Goal: Task Accomplishment & Management: Manage account settings

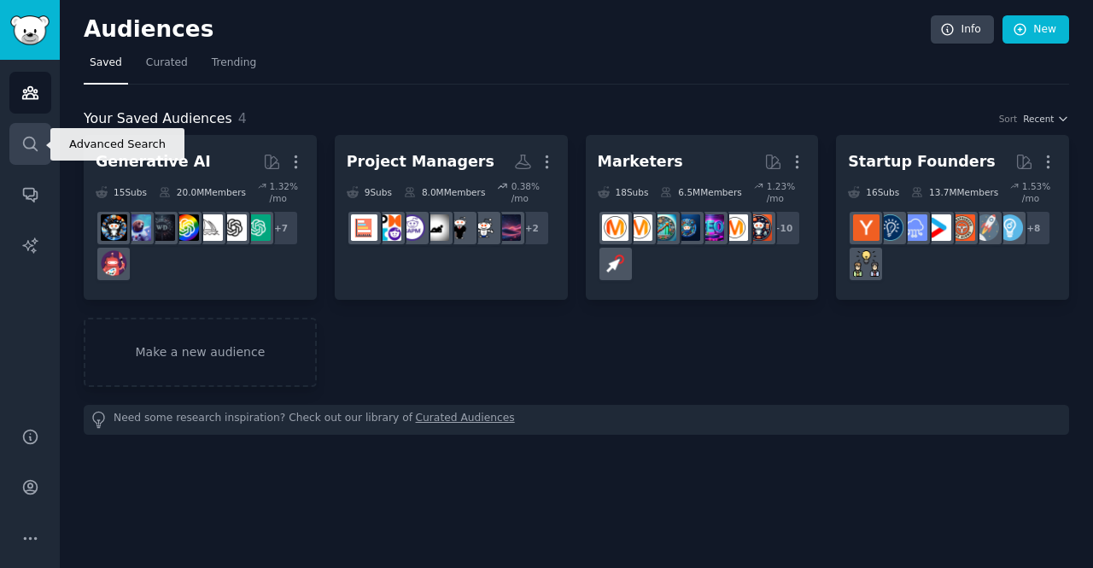
click at [39, 153] on link "Search" at bounding box center [30, 144] width 42 height 42
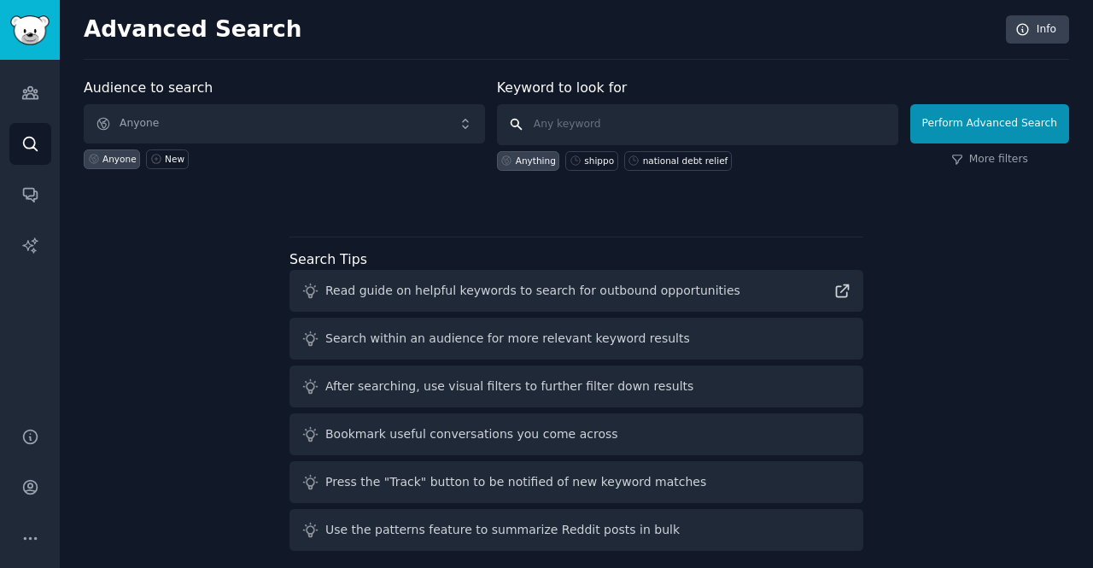
click at [601, 120] on input "text" at bounding box center [698, 124] width 402 height 41
type input "statsig"
click button "Perform Advanced Search" at bounding box center [990, 123] width 159 height 39
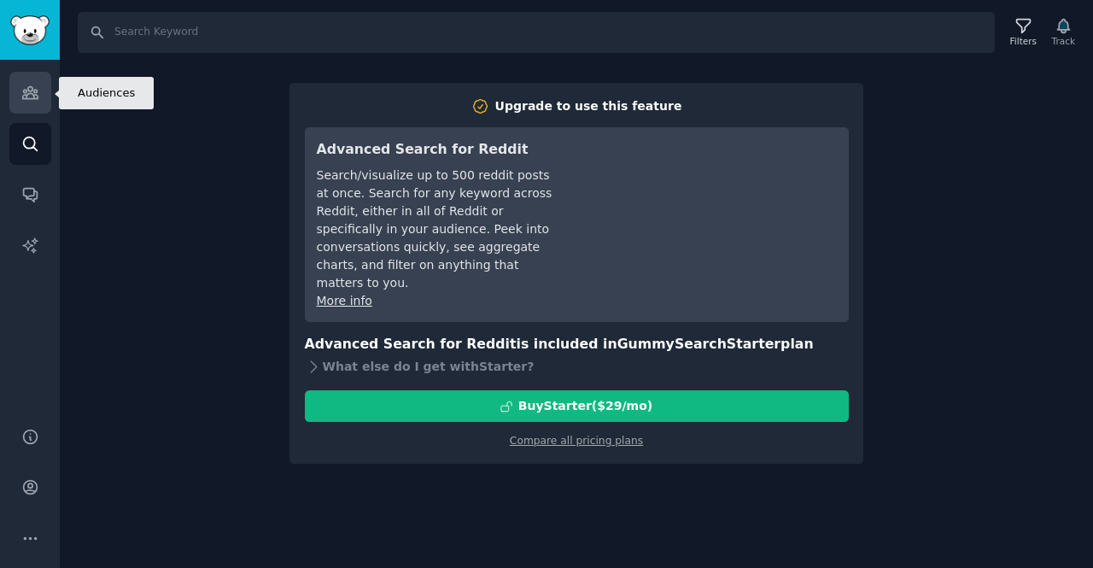
click at [26, 103] on link "Audiences" at bounding box center [30, 93] width 42 height 42
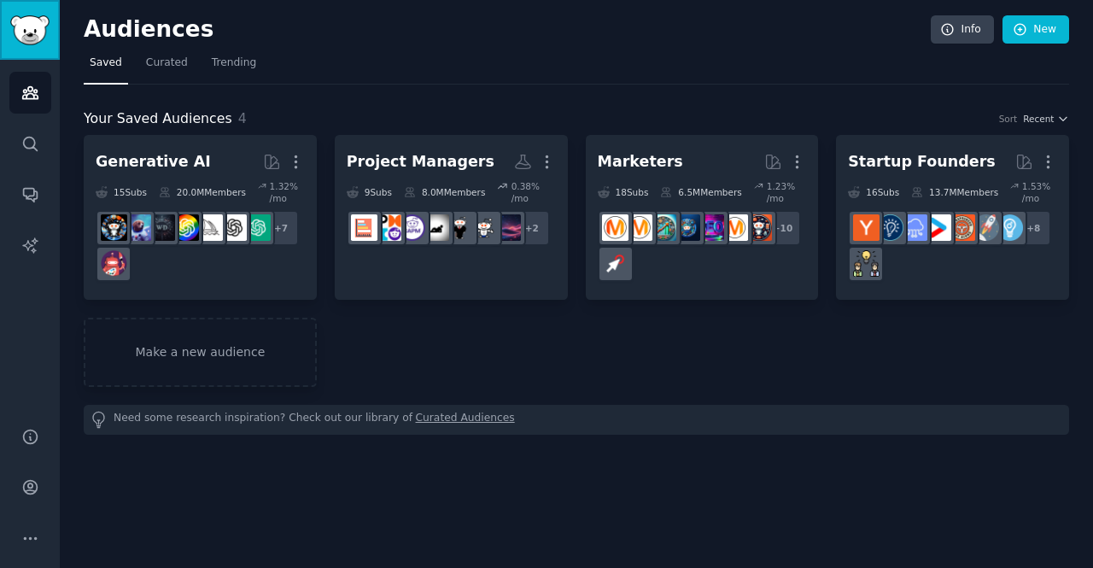
click at [39, 31] on img "Sidebar" at bounding box center [29, 30] width 39 height 30
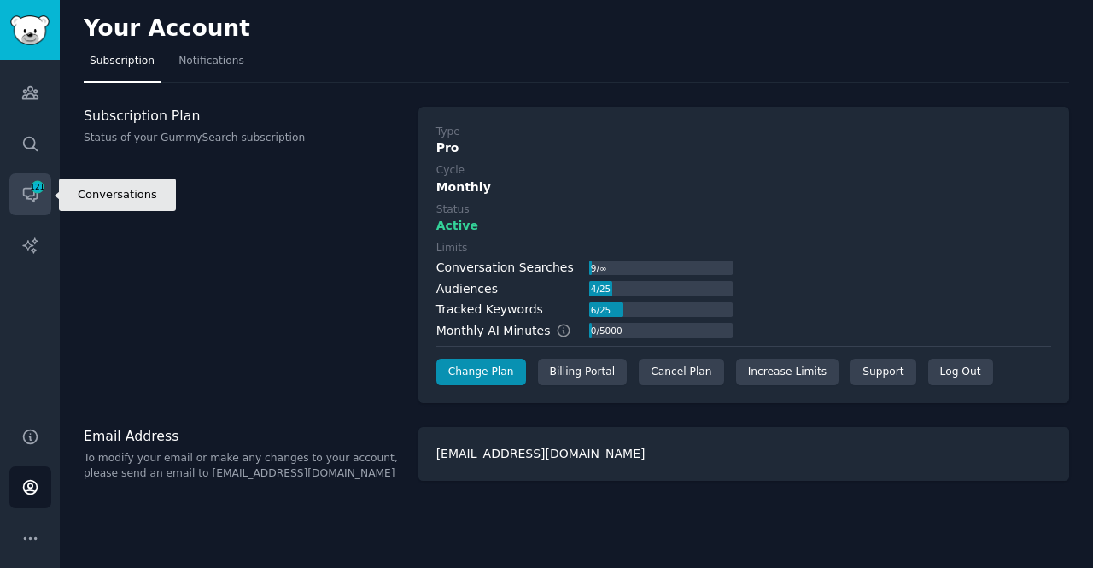
click at [44, 183] on link "Conversations 121" at bounding box center [30, 194] width 42 height 42
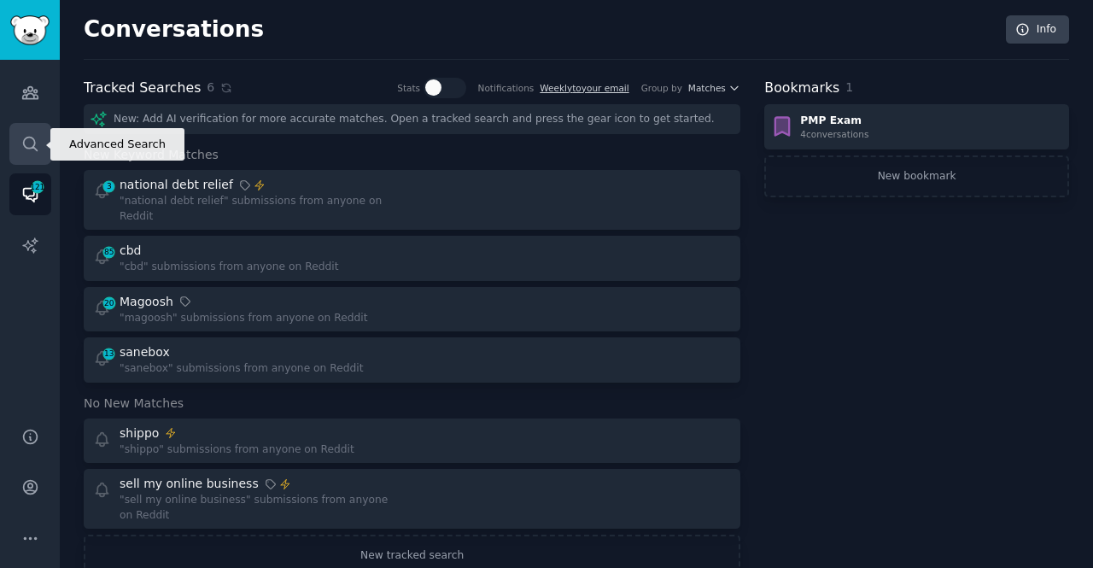
click at [33, 148] on icon "Sidebar" at bounding box center [30, 144] width 14 height 14
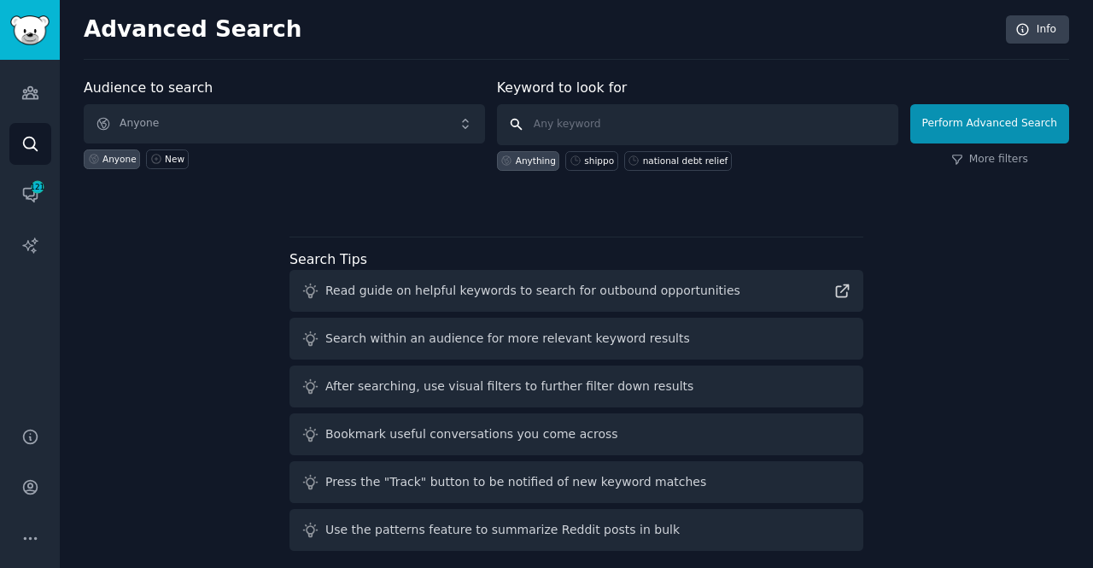
click at [577, 119] on input "text" at bounding box center [698, 124] width 402 height 41
type input "statsig"
click button "Perform Advanced Search" at bounding box center [990, 123] width 159 height 39
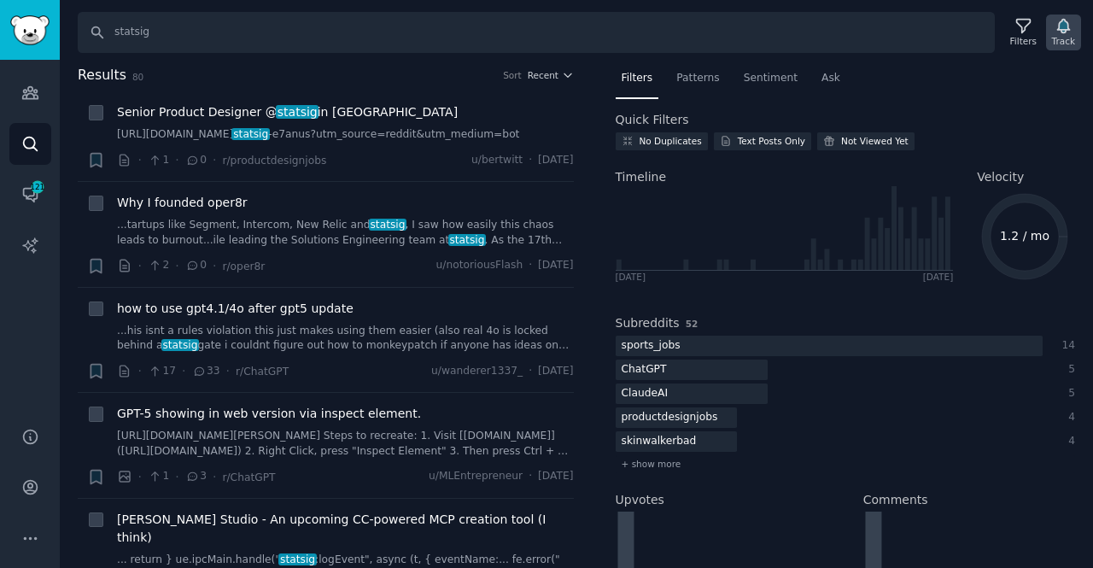
click at [1060, 32] on icon "button" at bounding box center [1064, 26] width 18 height 18
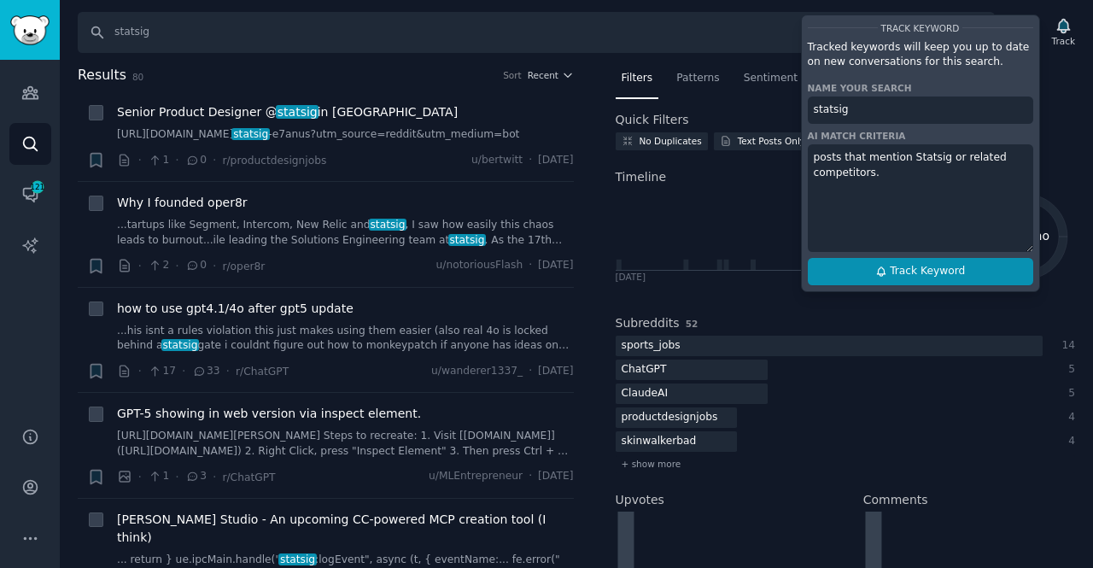
type textarea "posts that mention Statsig or related competitors."
click at [890, 279] on button "Track Keyword" at bounding box center [921, 271] width 226 height 27
type input "statsig"
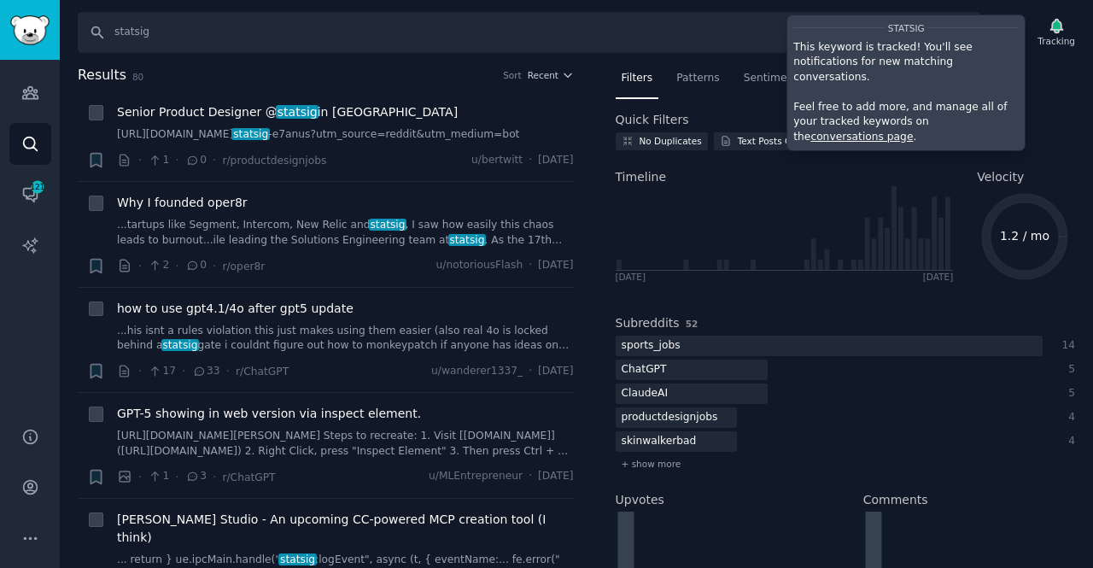
click at [913, 131] on link "conversations page" at bounding box center [862, 137] width 103 height 12
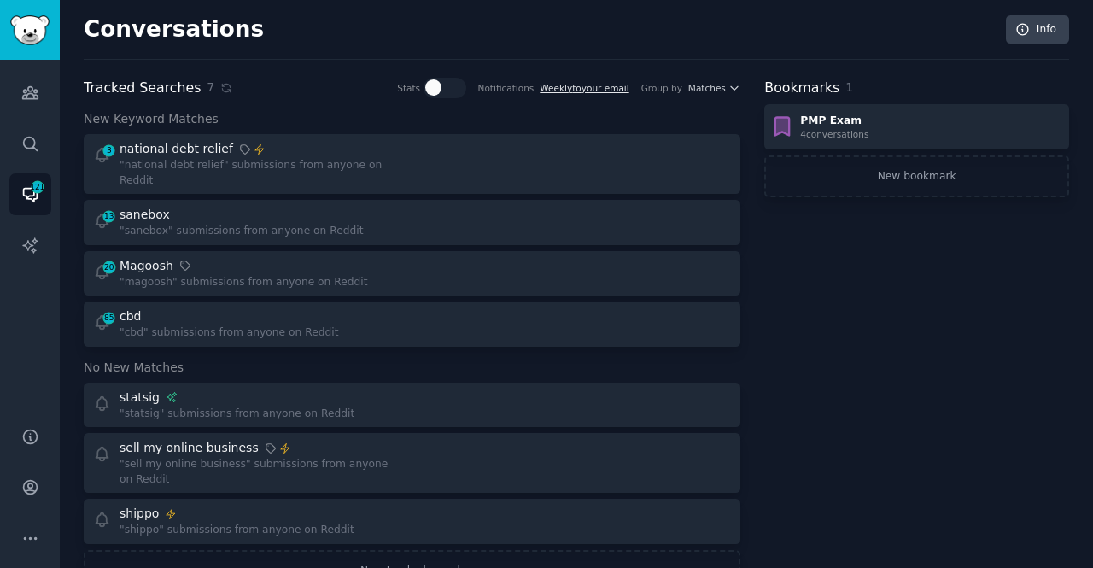
click at [612, 88] on link "Weekly to your email" at bounding box center [584, 88] width 89 height 10
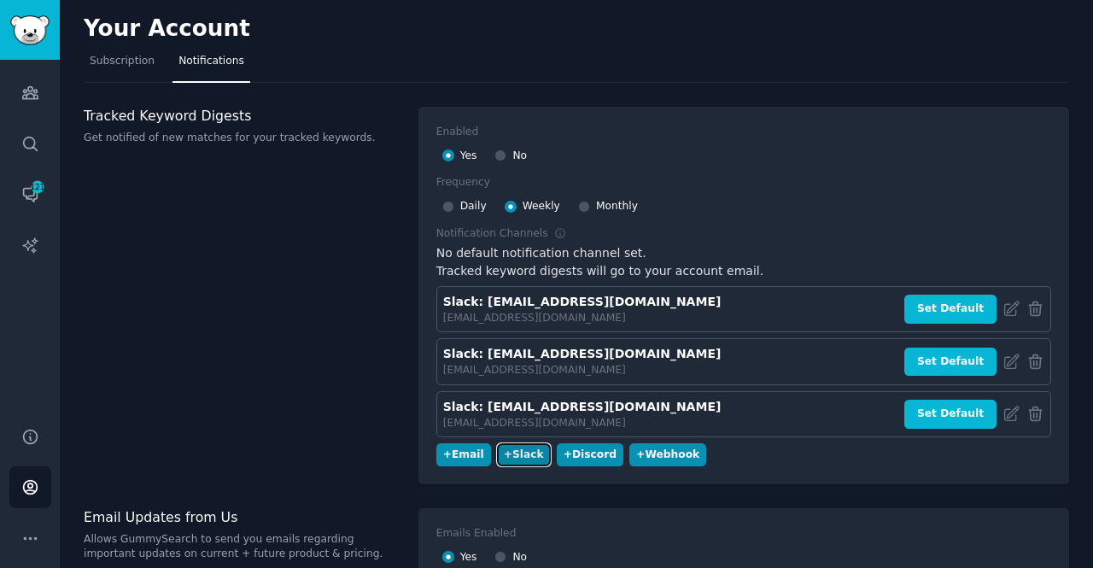
click at [504, 450] on div "+ Slack" at bounding box center [524, 455] width 40 height 15
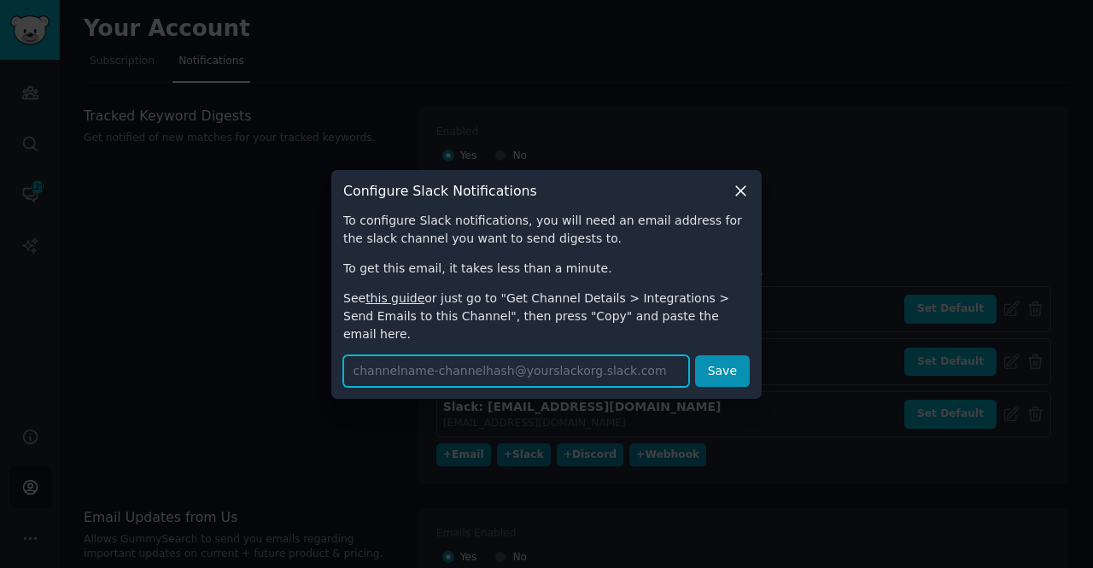
click at [432, 357] on input "text" at bounding box center [516, 371] width 346 height 32
paste input "[EMAIL_ADDRESS][DOMAIN_NAME]"
type input "[EMAIL_ADDRESS][DOMAIN_NAME]"
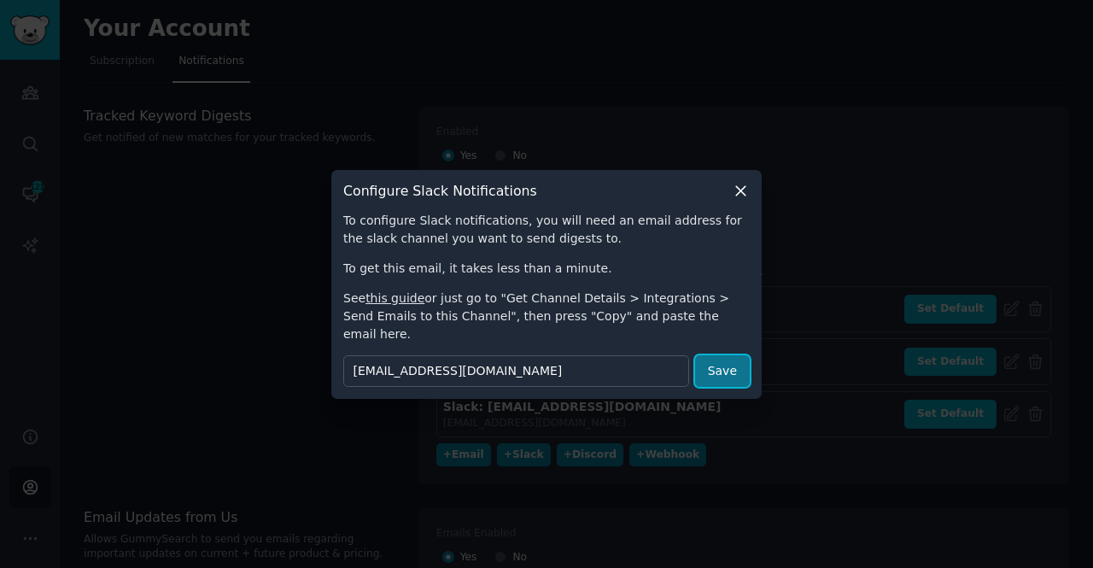
scroll to position [0, 0]
click at [724, 362] on button "Save" at bounding box center [722, 371] width 55 height 32
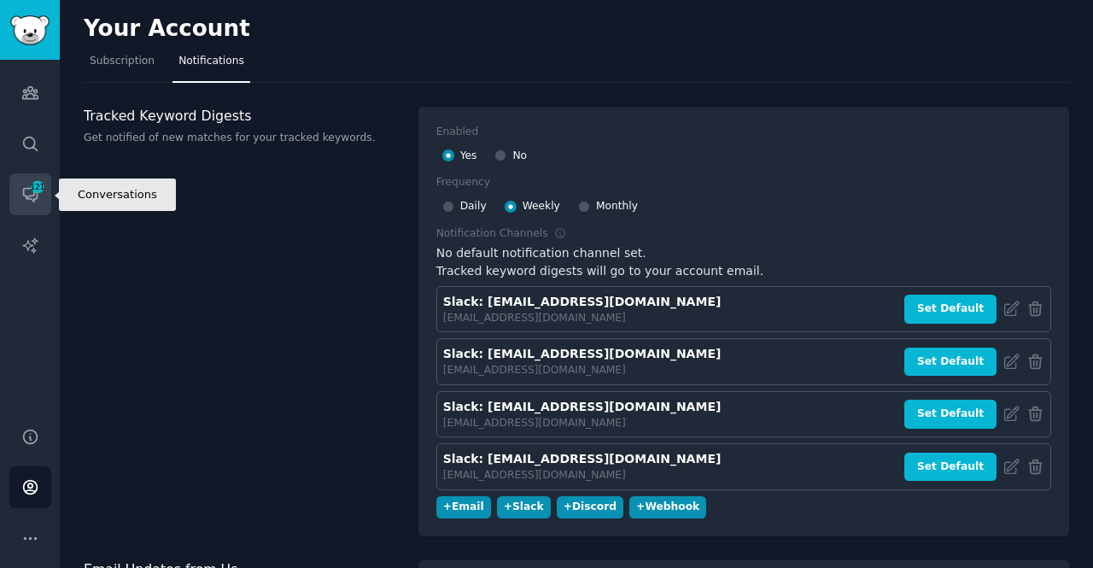
click at [32, 184] on span "121" at bounding box center [37, 187] width 15 height 12
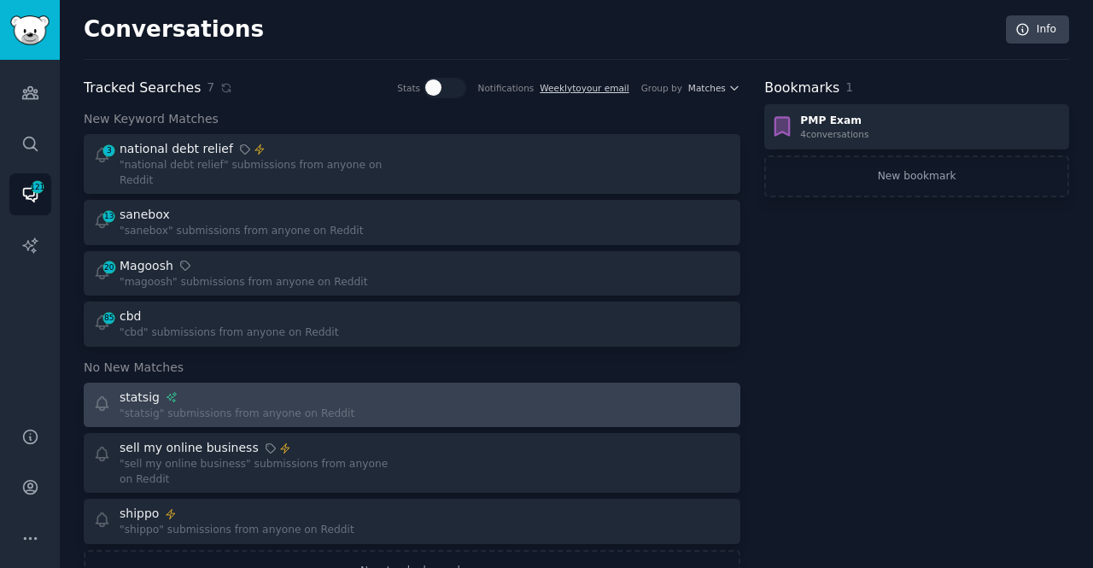
click at [285, 389] on div "statsig" at bounding box center [237, 398] width 235 height 18
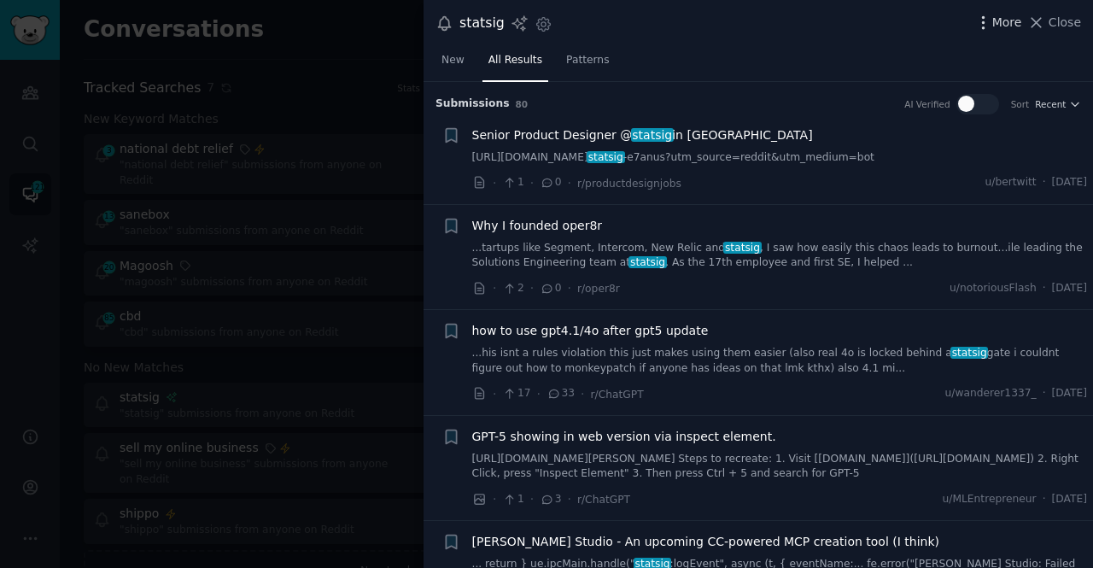
click at [991, 21] on icon "button" at bounding box center [984, 23] width 18 height 18
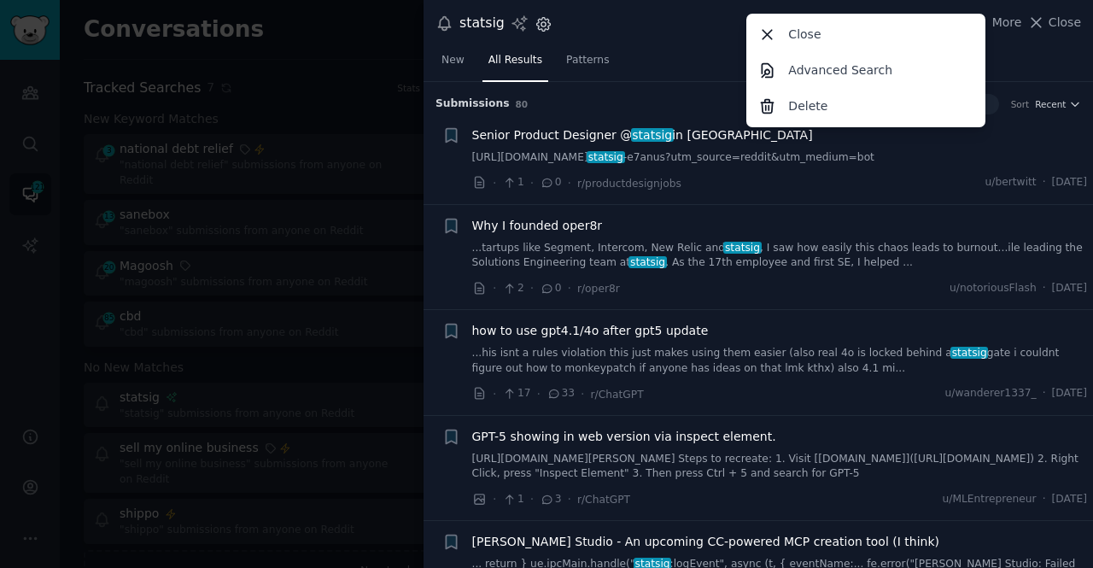
click at [545, 28] on icon "button" at bounding box center [544, 24] width 18 height 18
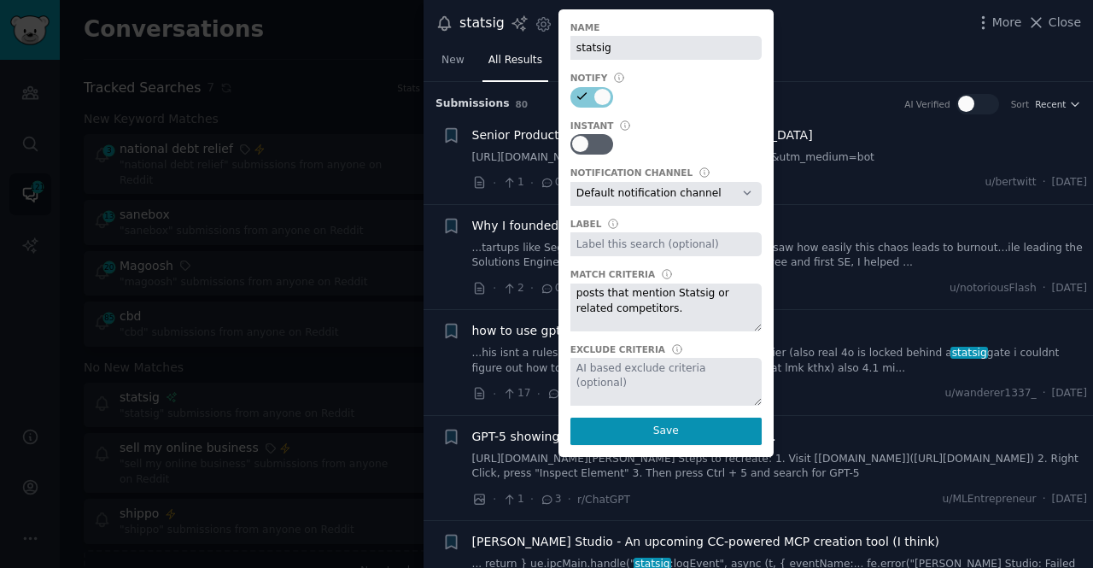
click at [698, 192] on select "Default notification channel Slack: [EMAIL_ADDRESS][DOMAIN_NAME] Slack: [EMAIL_…" at bounding box center [666, 194] width 191 height 24
select select "450"
click at [571, 182] on select "Default notification channel Slack: [EMAIL_ADDRESS][DOMAIN_NAME] Slack: [EMAIL_…" at bounding box center [666, 194] width 191 height 24
click at [610, 138] on div at bounding box center [666, 144] width 191 height 21
click at [599, 142] on div at bounding box center [592, 144] width 43 height 21
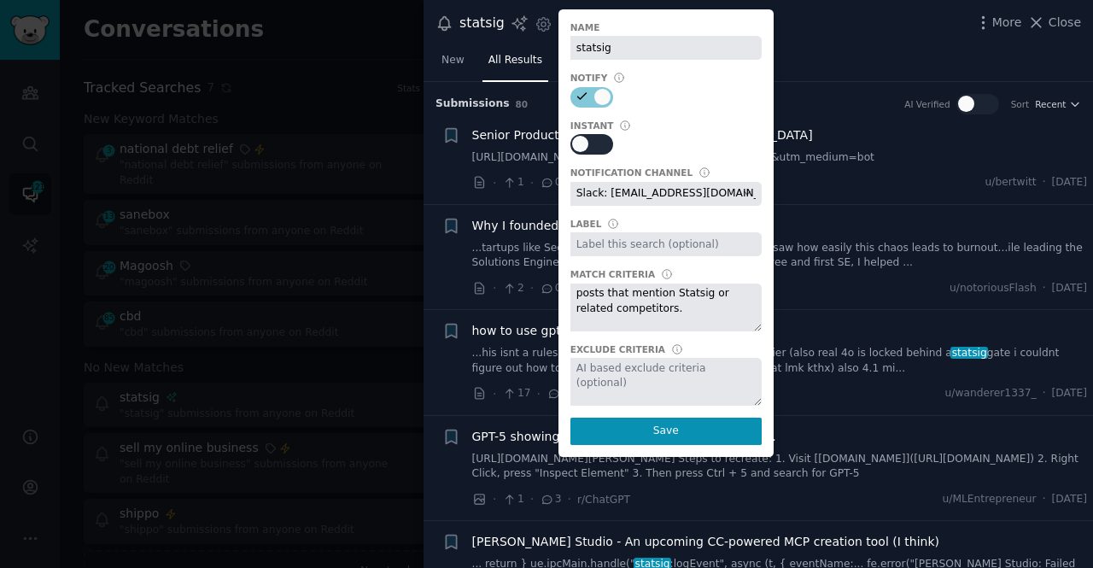
checkbox input "true"
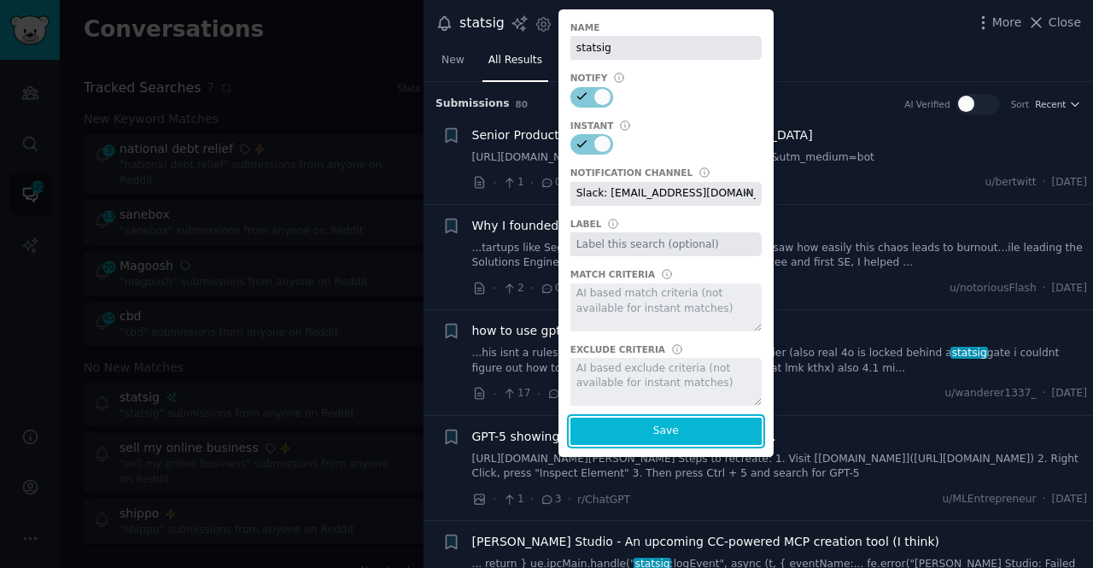
click at [655, 429] on button "Save" at bounding box center [666, 431] width 191 height 27
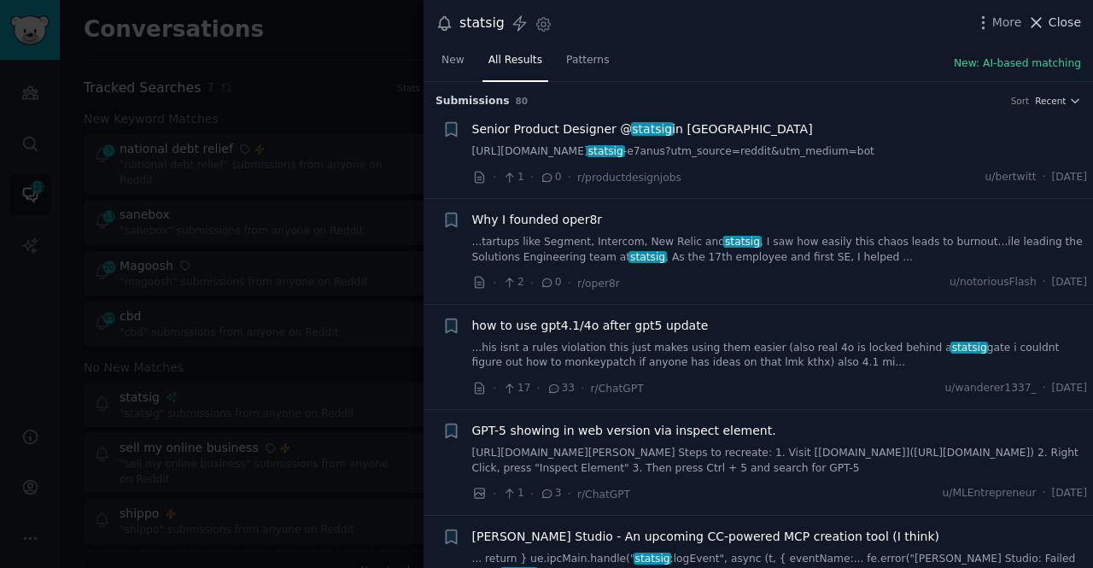
click at [1059, 23] on span "Close" at bounding box center [1065, 23] width 32 height 18
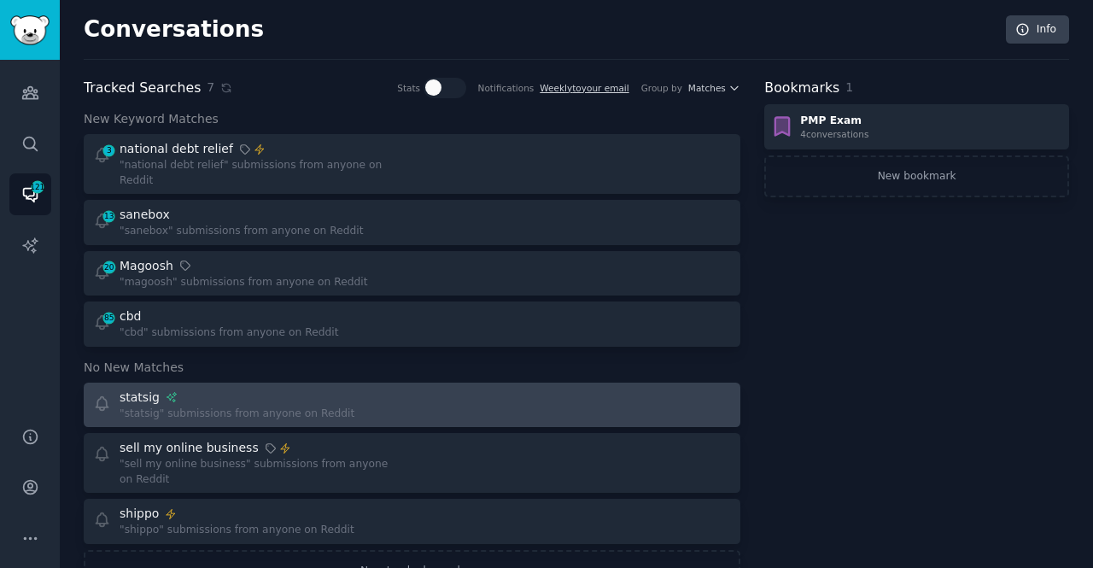
click at [306, 390] on div "statsig" at bounding box center [237, 398] width 235 height 18
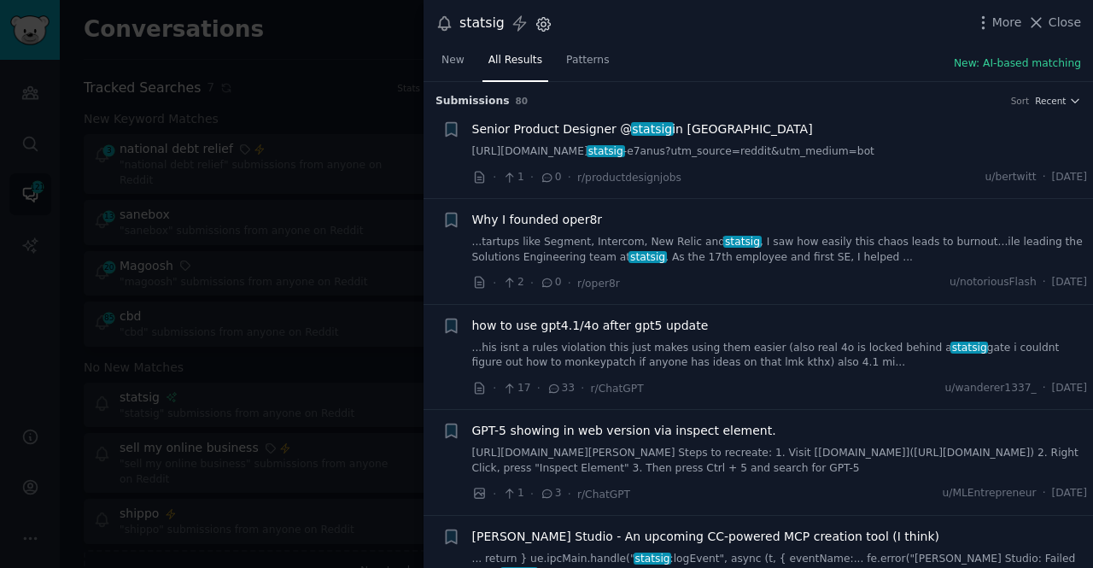
click at [547, 30] on icon "button" at bounding box center [544, 24] width 18 height 18
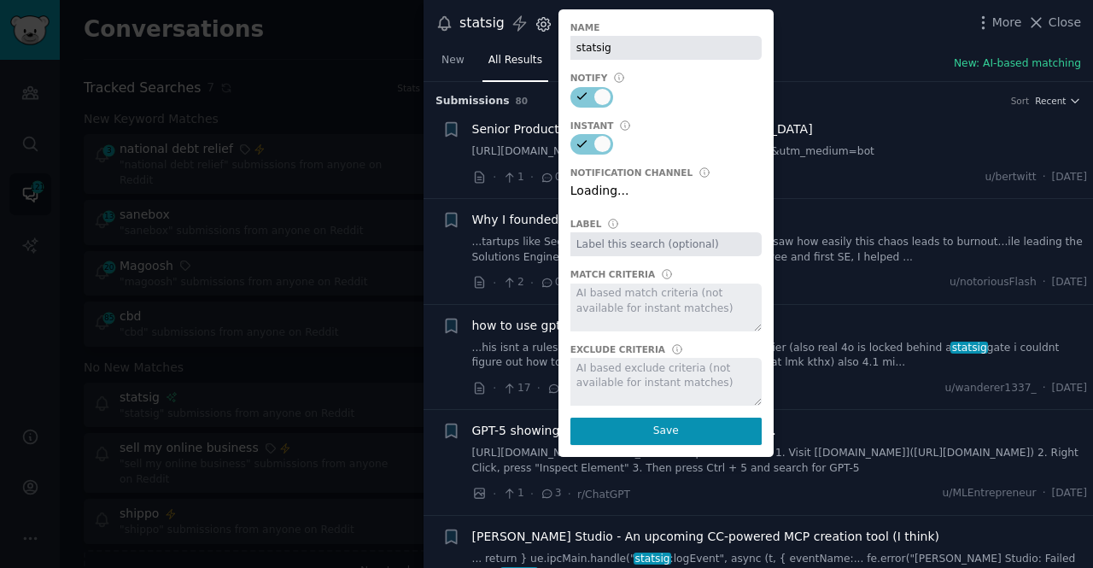
select select "450"
